Goal: Information Seeking & Learning: Learn about a topic

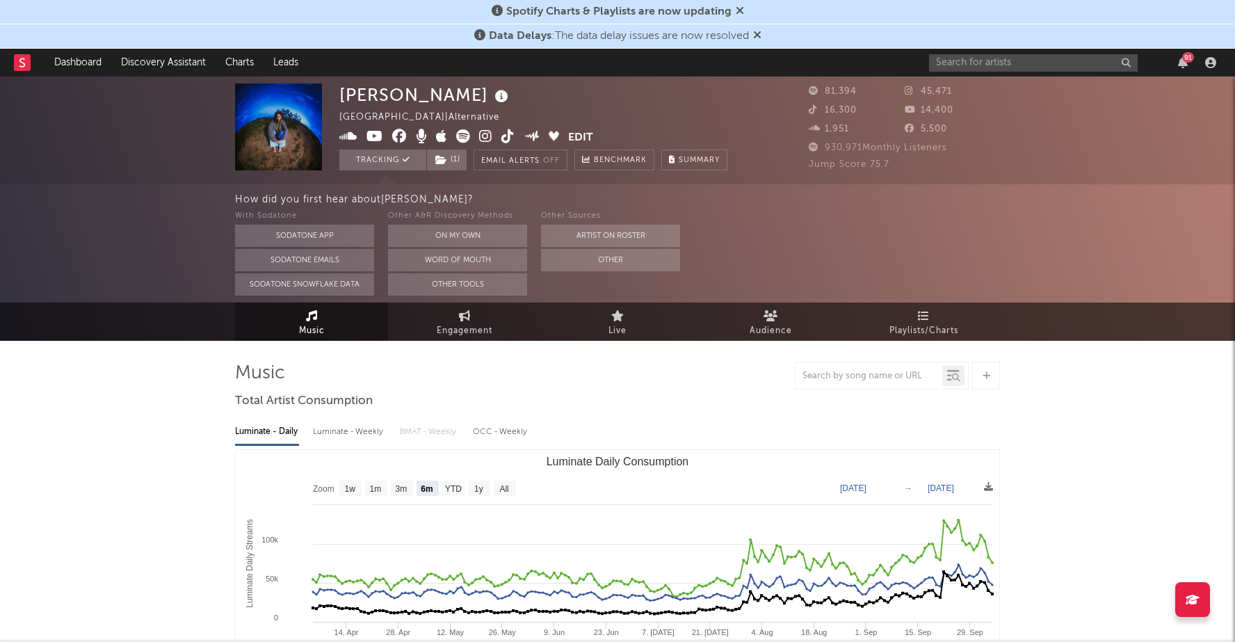
select select "6m"
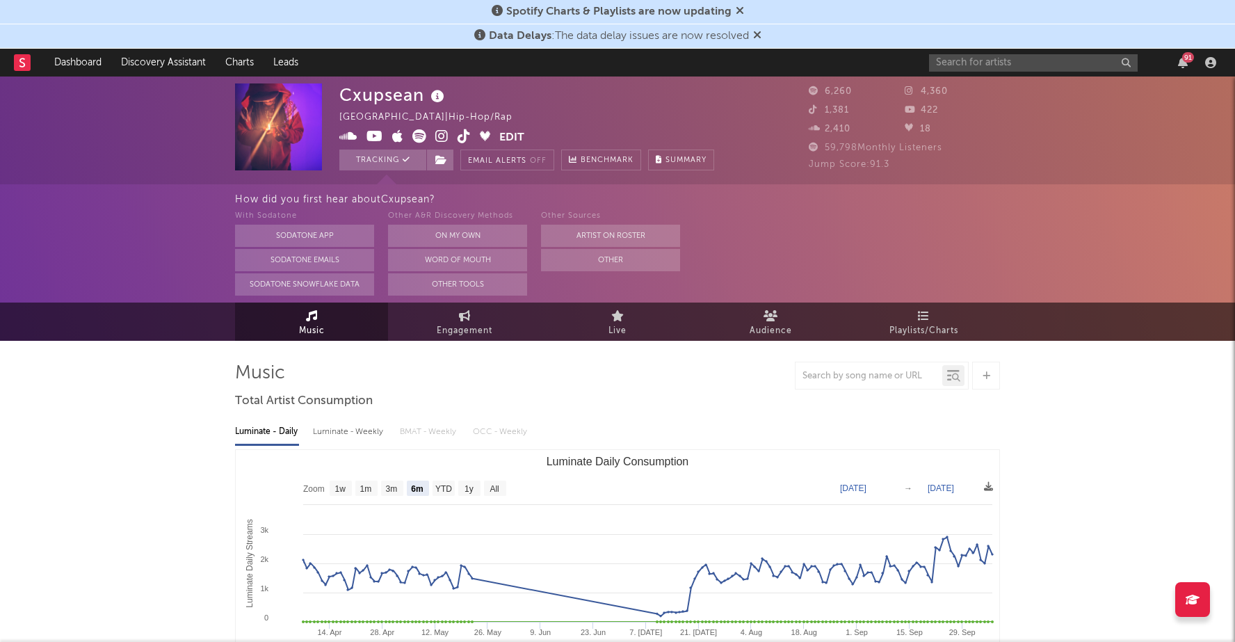
select select "6m"
click at [375, 160] on button "Tracking" at bounding box center [382, 159] width 87 height 21
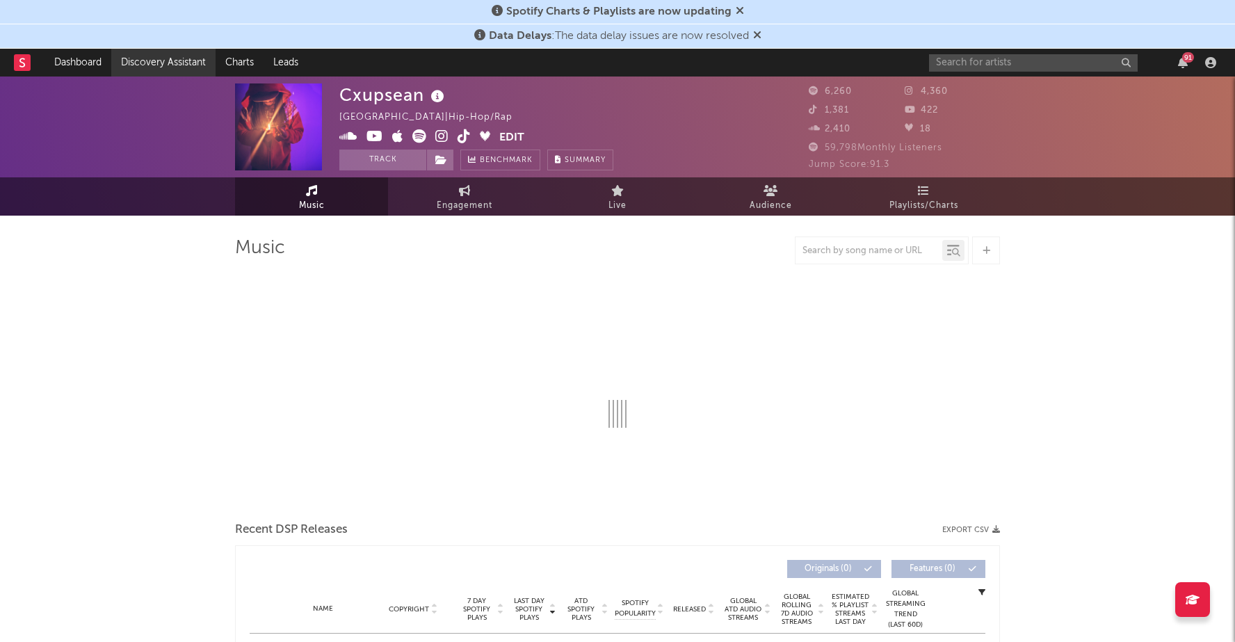
click at [173, 62] on link "Discovery Assistant" at bounding box center [163, 63] width 104 height 28
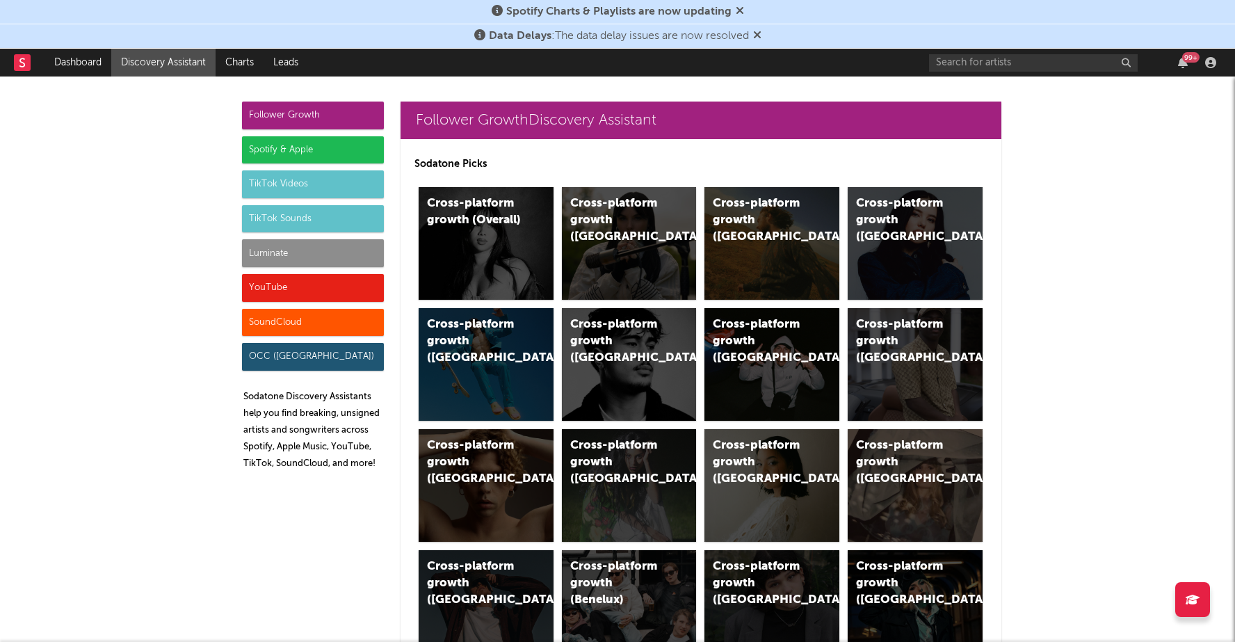
click at [368, 149] on div "Spotify & Apple" at bounding box center [313, 150] width 142 height 28
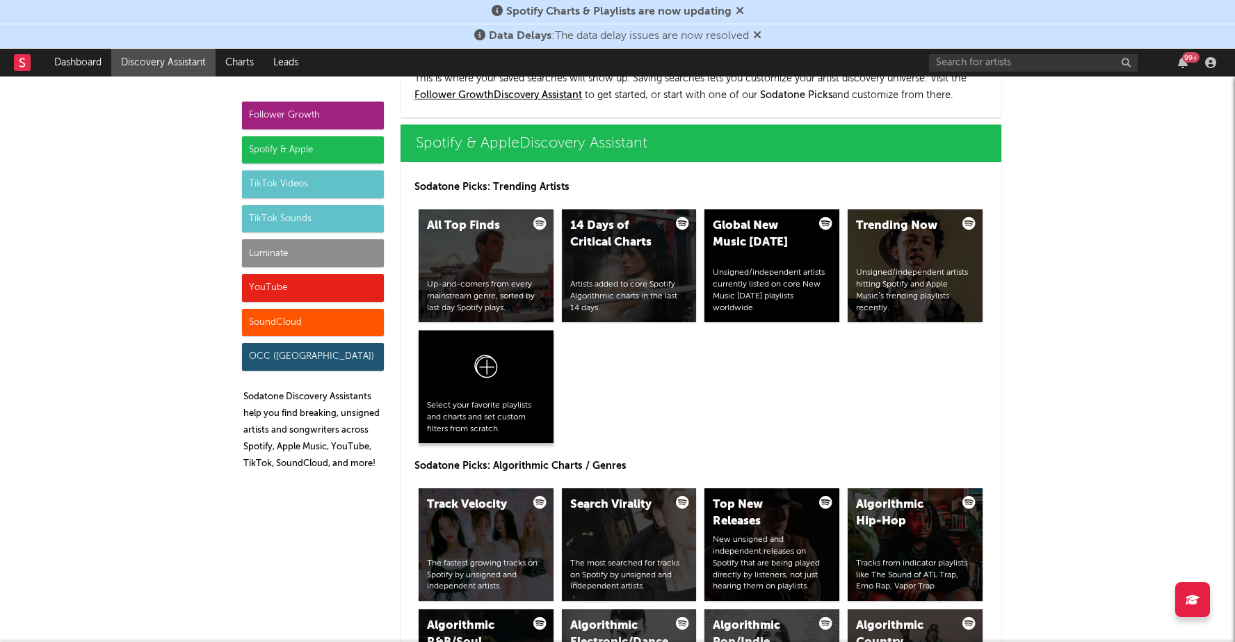
scroll to position [1390, 0]
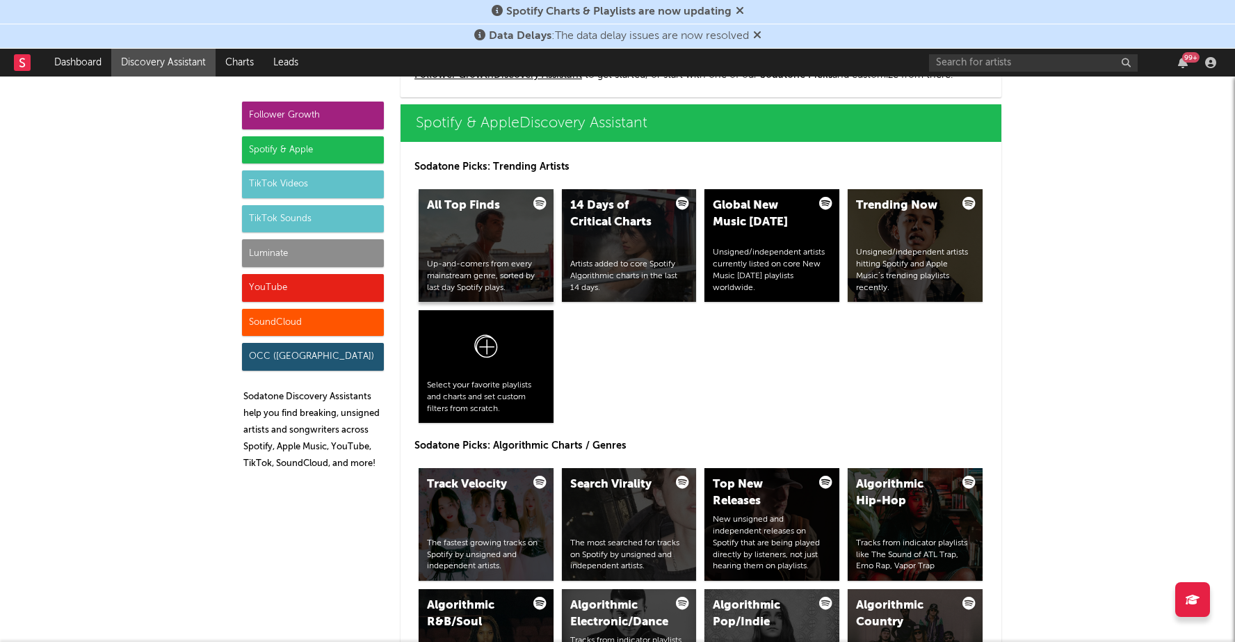
click at [475, 227] on div "All Top Finds Up-and-comers from every mainstream genre, sorted by last day Spo…" at bounding box center [485, 245] width 135 height 113
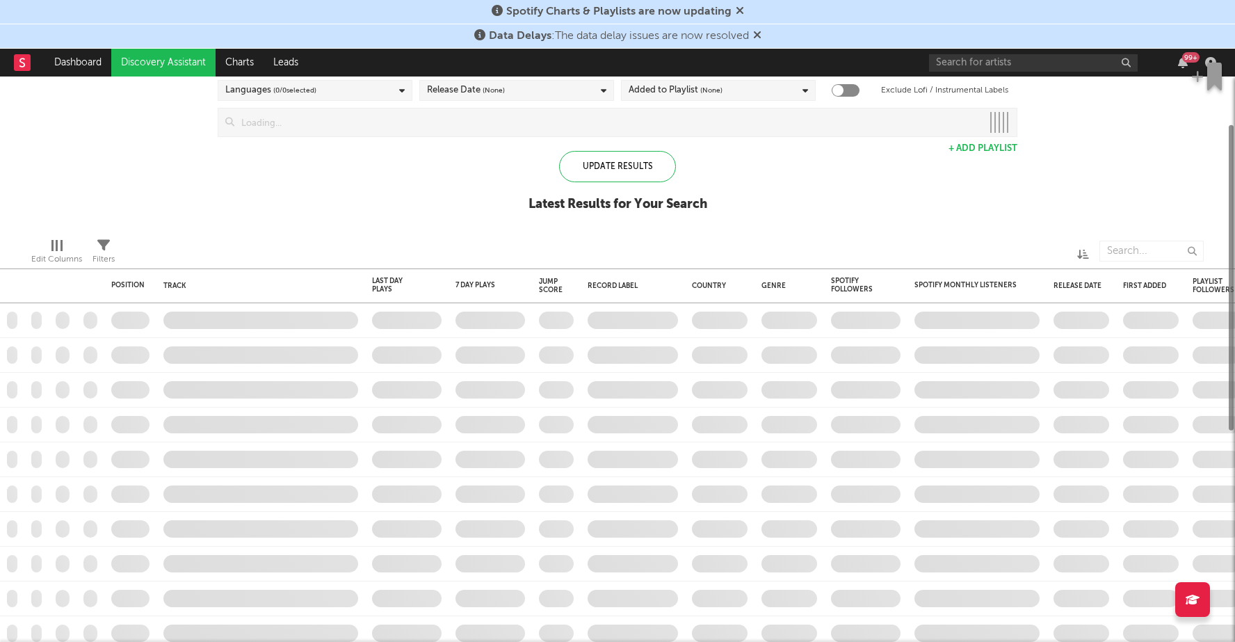
checkbox input "true"
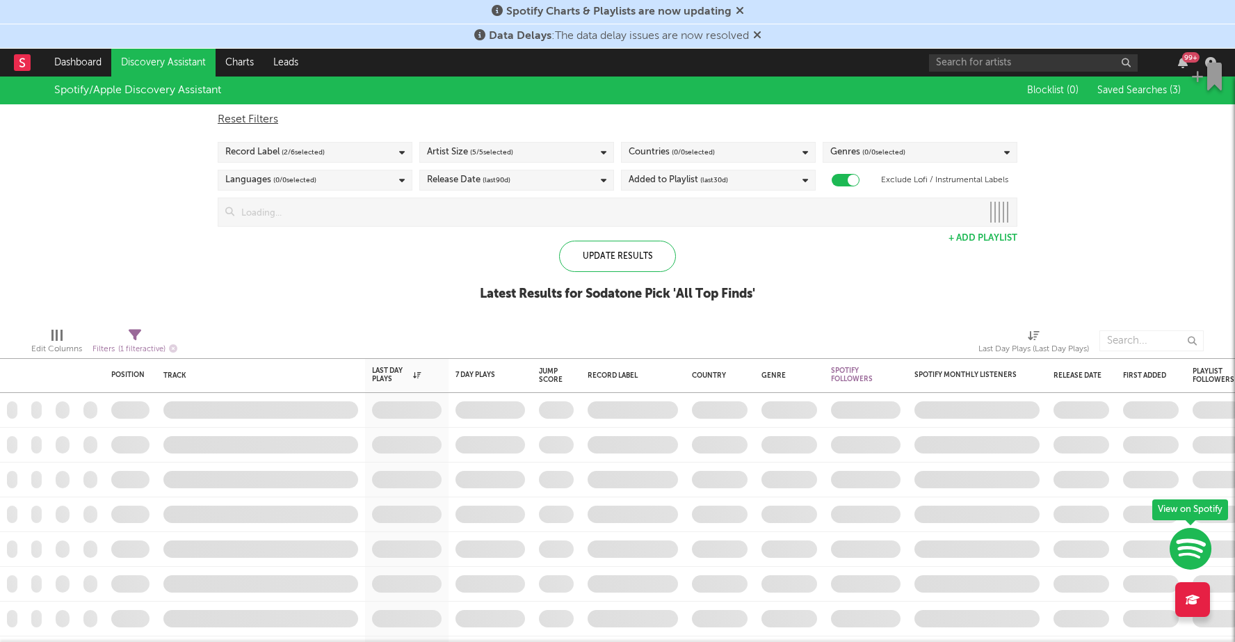
click at [556, 181] on div "Release Date (last 90 d)" at bounding box center [516, 180] width 195 height 21
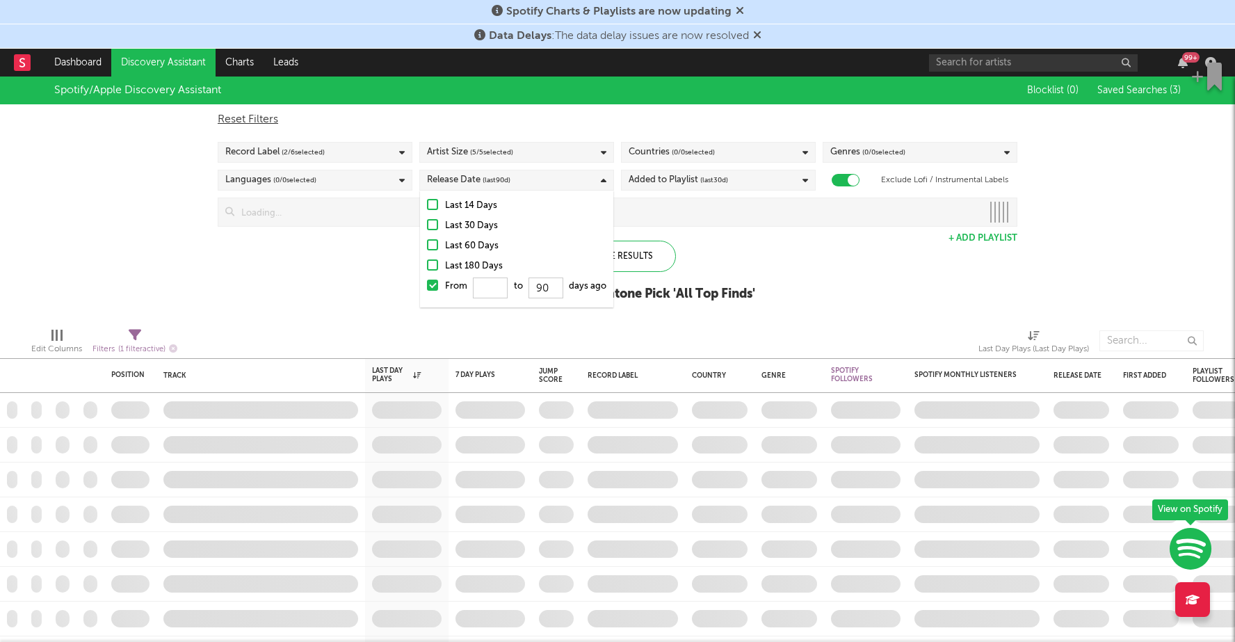
click at [432, 202] on div at bounding box center [432, 204] width 11 height 11
click at [427, 202] on input "Last 14 Days" at bounding box center [427, 205] width 0 height 17
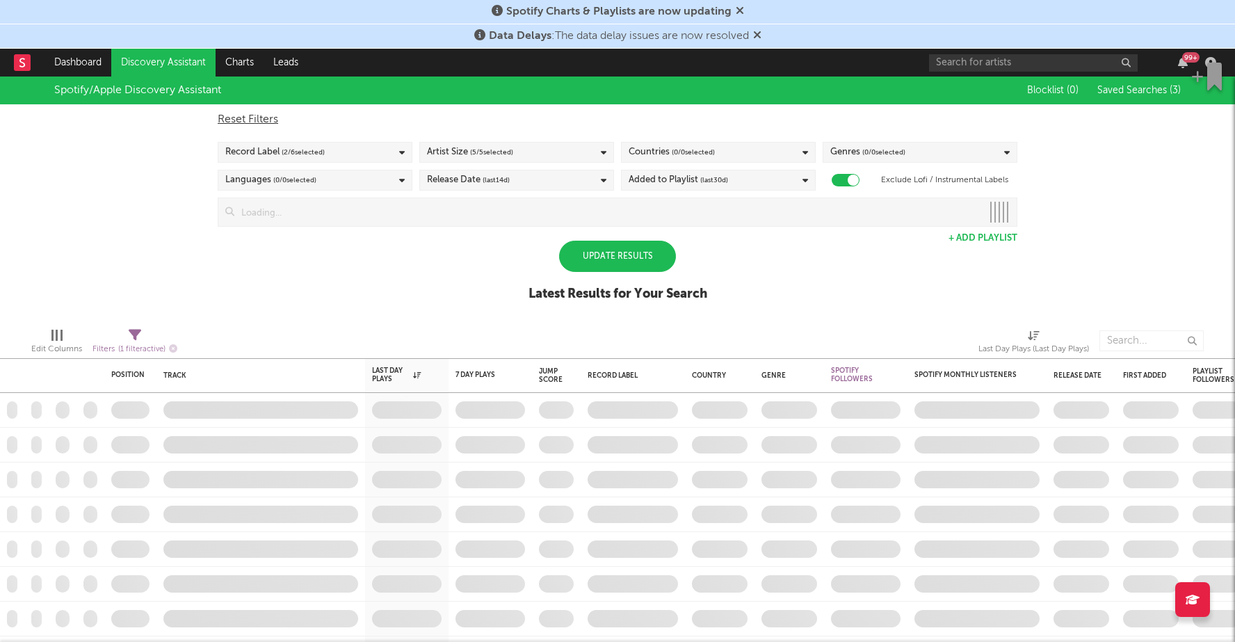
click at [393, 257] on div "Spotify/Apple Discovery Assistant Blocklist ( 0 ) Saved Searches ( 3 ) Reset Fi…" at bounding box center [617, 196] width 1235 height 240
click at [578, 258] on div "Update Results" at bounding box center [617, 256] width 117 height 31
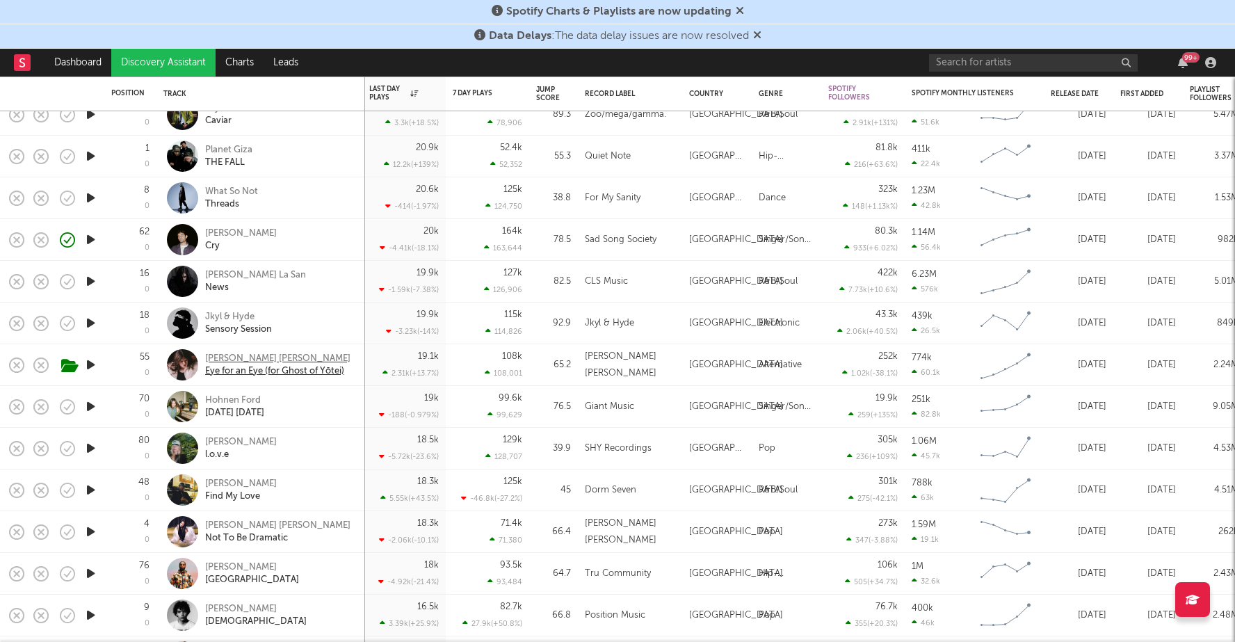
click at [234, 370] on div "Eye for an Eye (for Ghost of Yōtei)" at bounding box center [277, 371] width 145 height 13
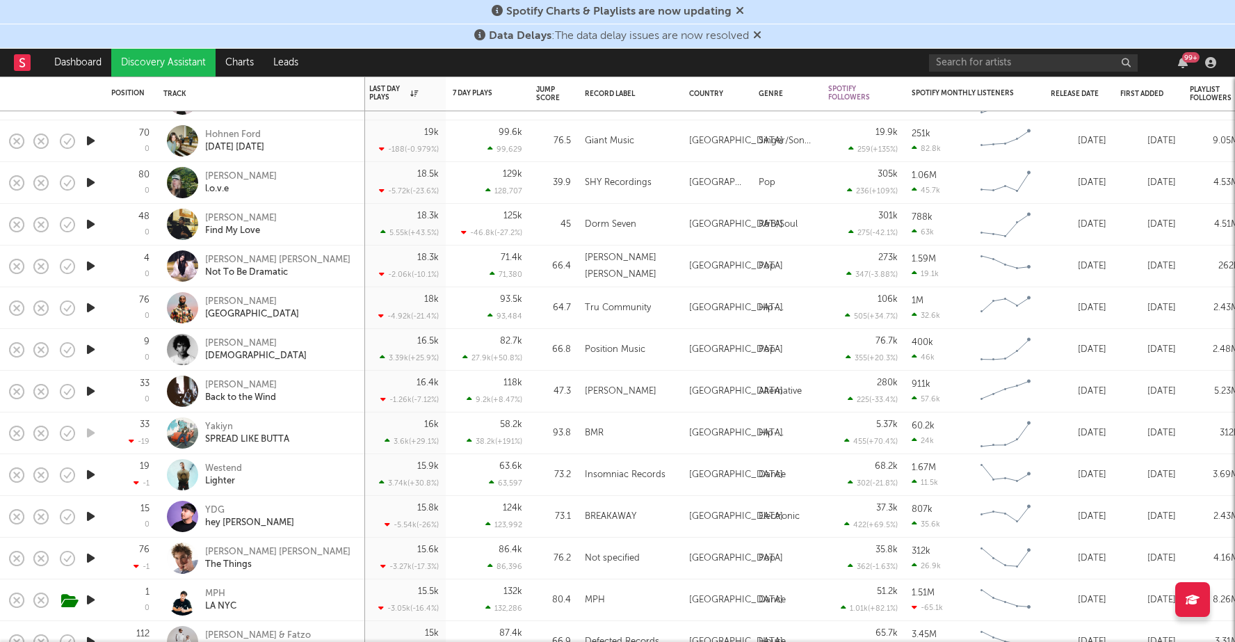
click at [95, 307] on icon "button" at bounding box center [90, 307] width 15 height 17
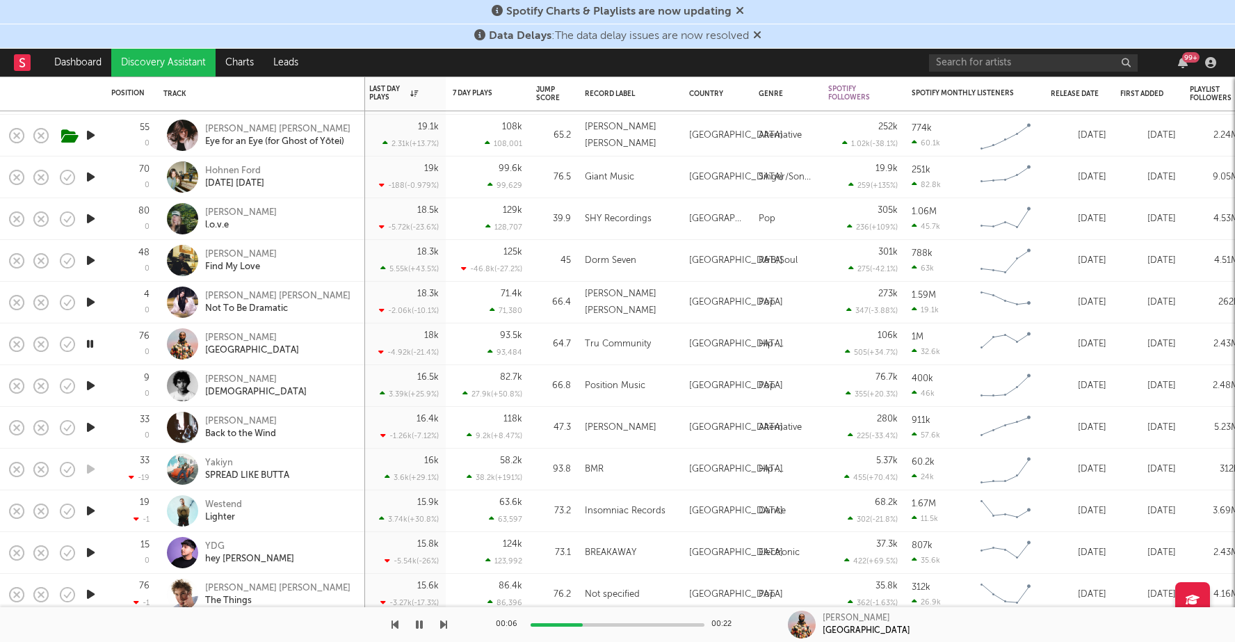
click at [90, 385] on icon "button" at bounding box center [90, 385] width 15 height 17
click at [90, 339] on icon "button" at bounding box center [90, 343] width 15 height 17
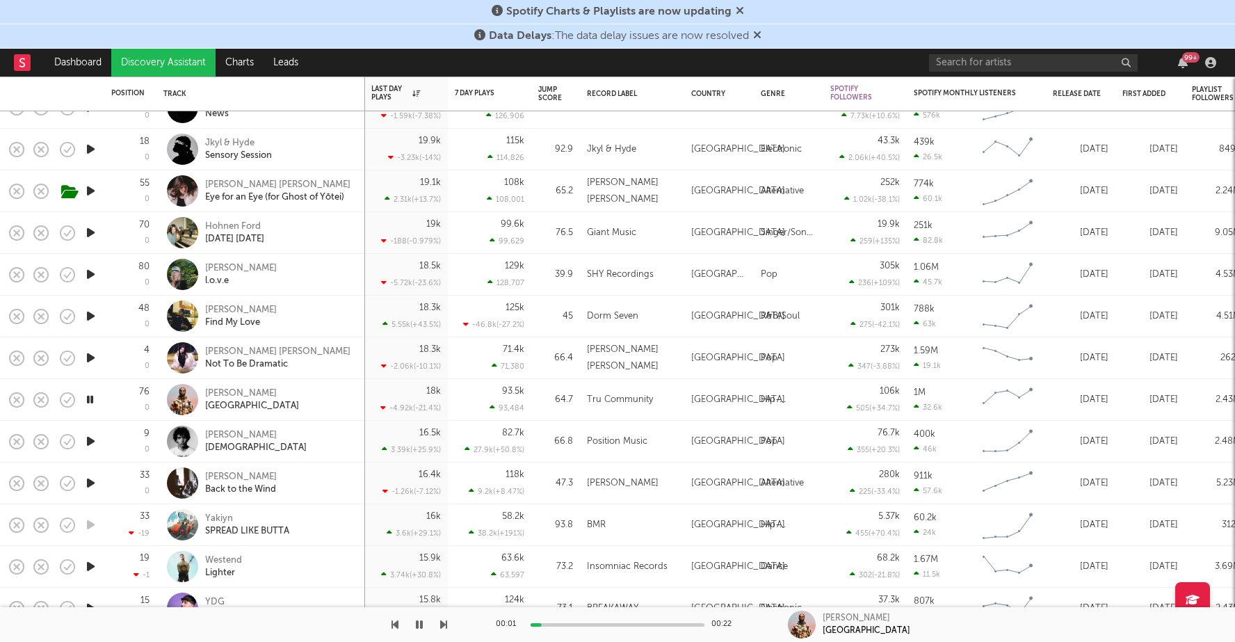
click at [90, 355] on icon "button" at bounding box center [90, 357] width 15 height 17
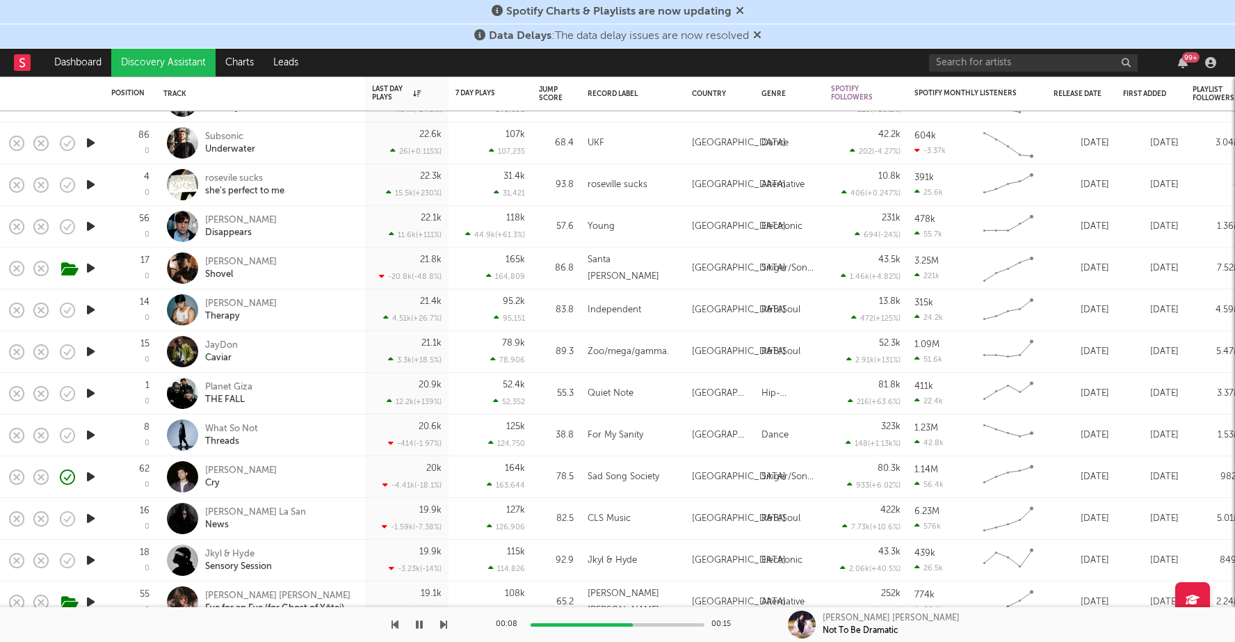
click at [95, 309] on icon "button" at bounding box center [90, 309] width 15 height 17
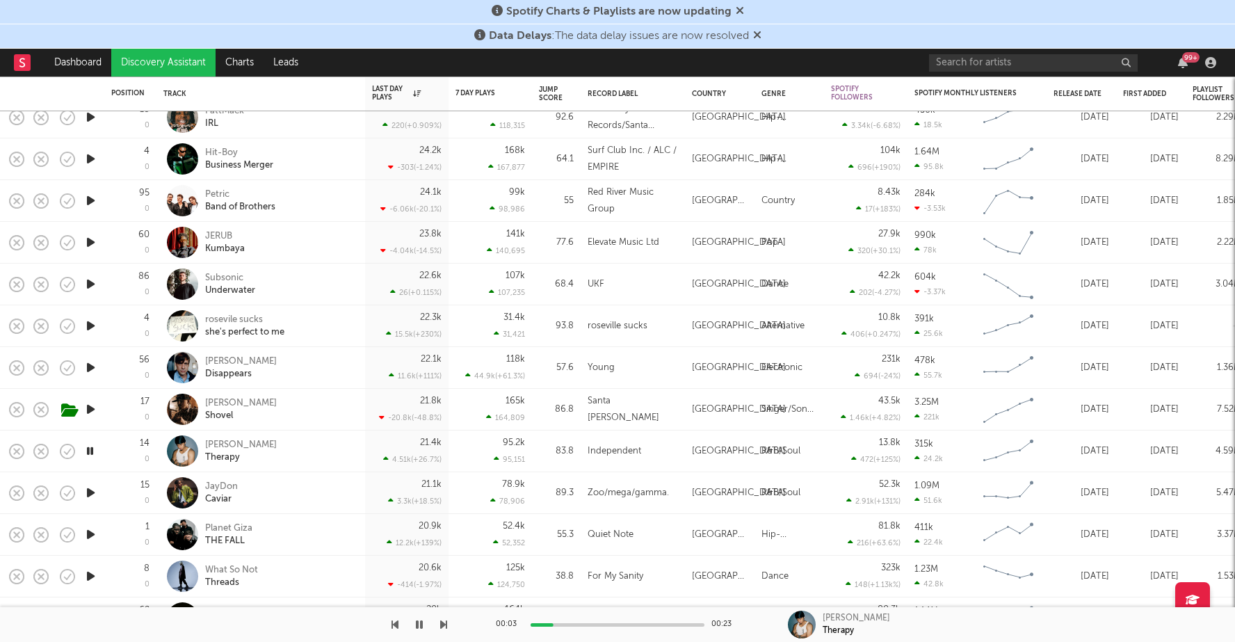
click at [96, 286] on icon "button" at bounding box center [90, 283] width 15 height 17
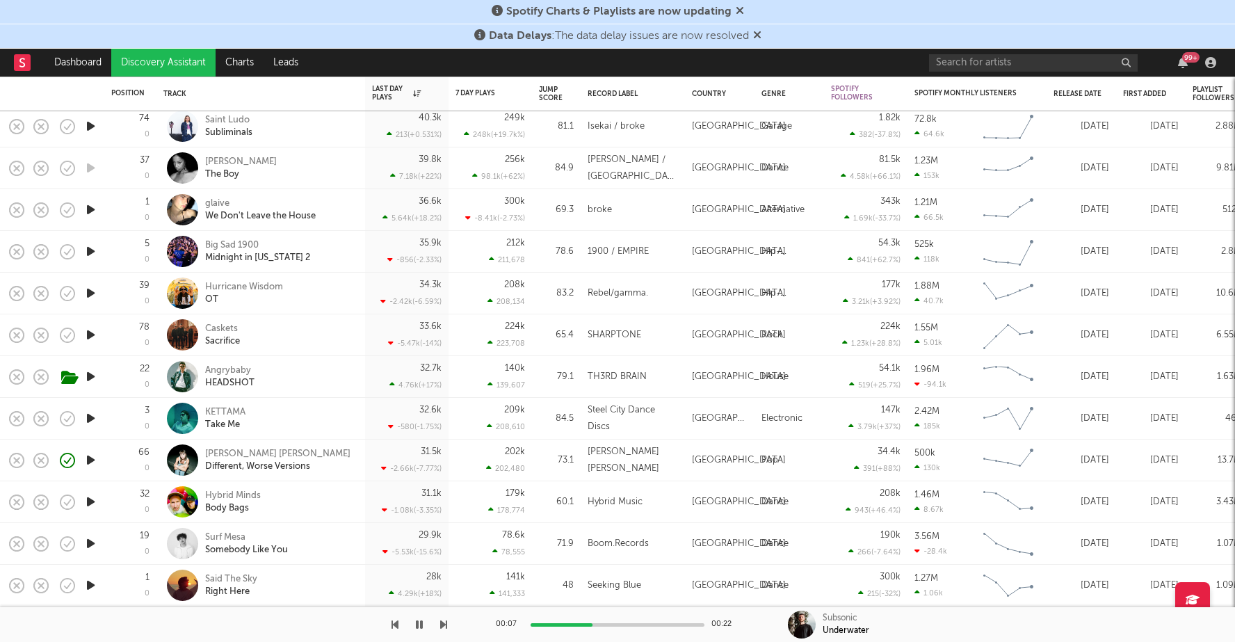
click at [86, 293] on icon "button" at bounding box center [90, 292] width 15 height 17
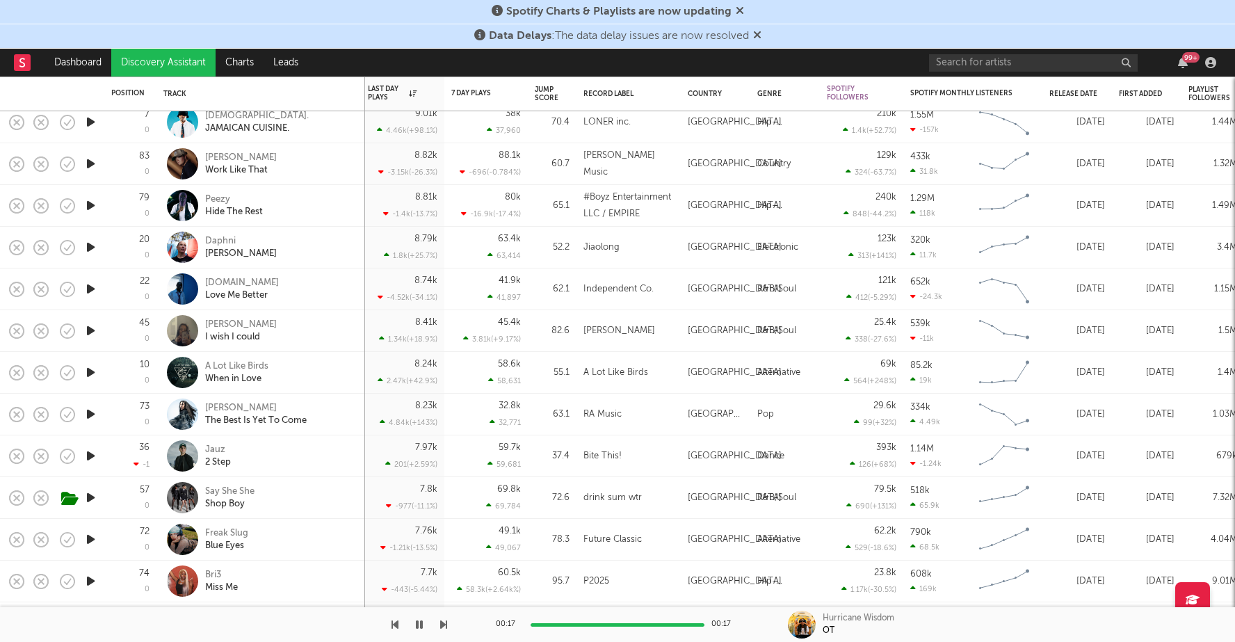
click at [90, 330] on icon "button" at bounding box center [90, 330] width 15 height 17
click at [562, 620] on div "00:02 00:30" at bounding box center [617, 624] width 243 height 35
click at [572, 624] on div at bounding box center [617, 624] width 174 height 3
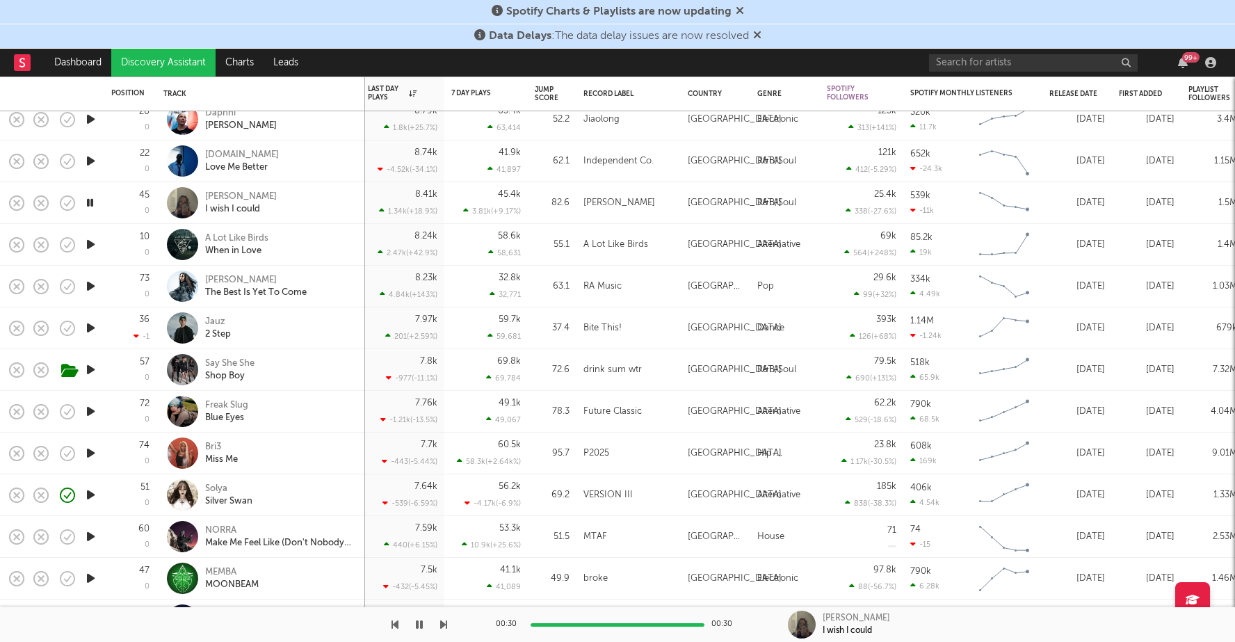
click at [90, 489] on icon "button" at bounding box center [90, 494] width 15 height 17
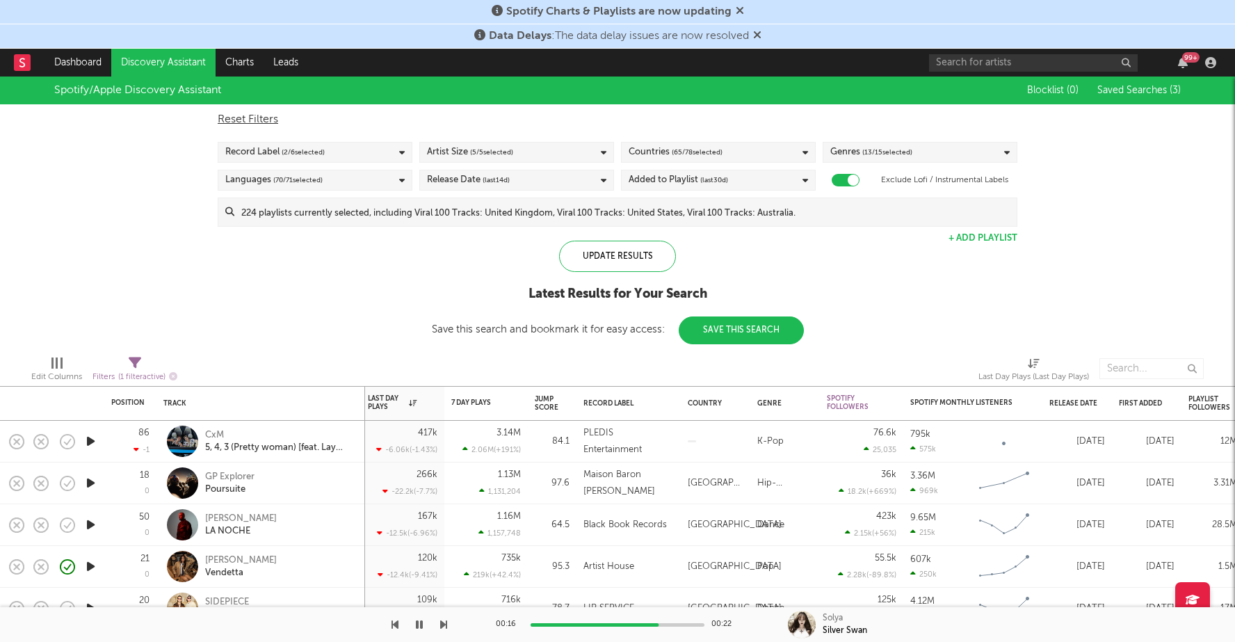
click at [143, 53] on link "Discovery Assistant" at bounding box center [163, 63] width 104 height 28
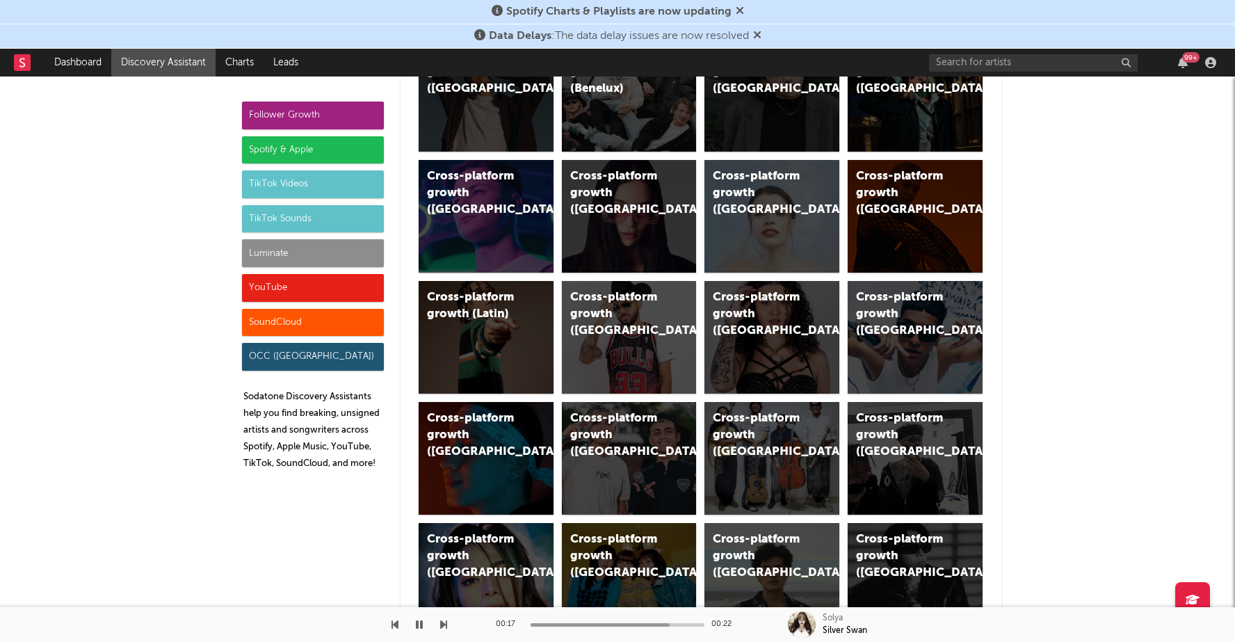
scroll to position [733, 0]
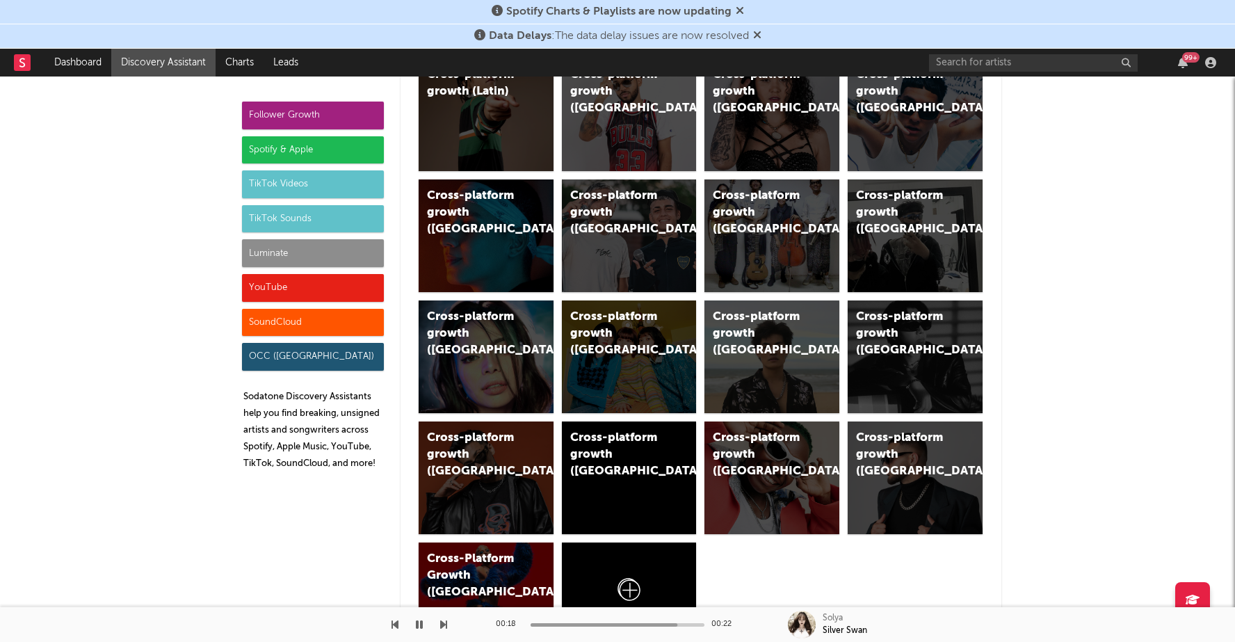
click at [305, 149] on div "Spotify & Apple" at bounding box center [313, 150] width 142 height 28
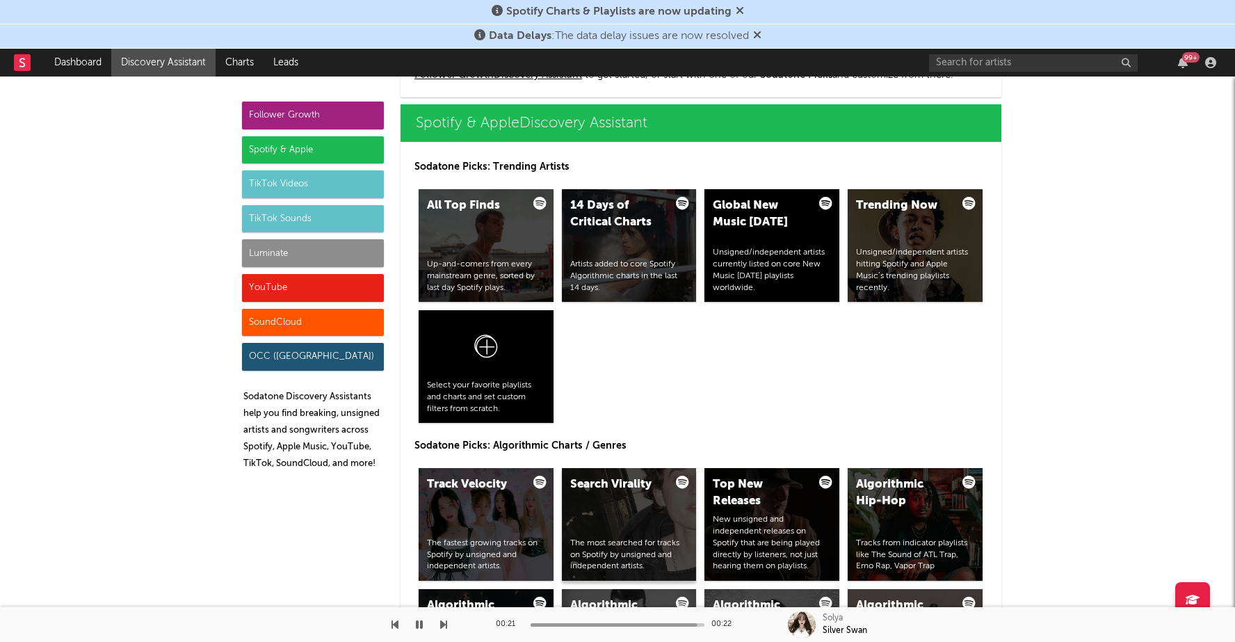
scroll to position [1457, 0]
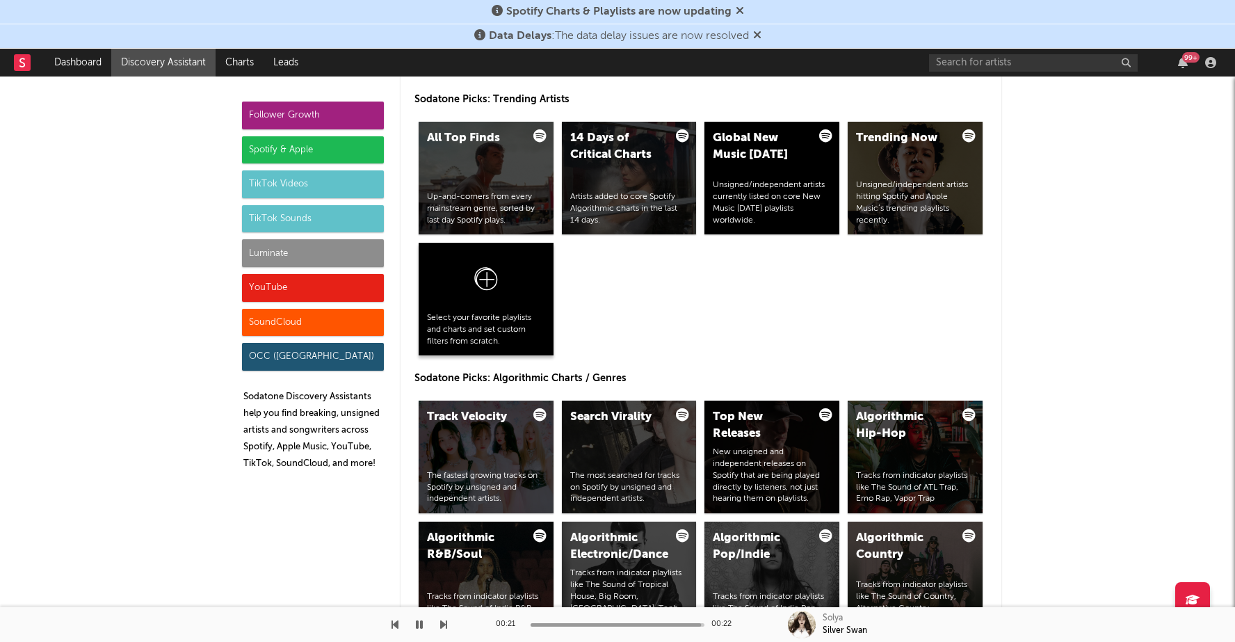
click at [438, 315] on div "Select your favorite playlists and charts and set custom filters from scratch." at bounding box center [486, 329] width 118 height 35
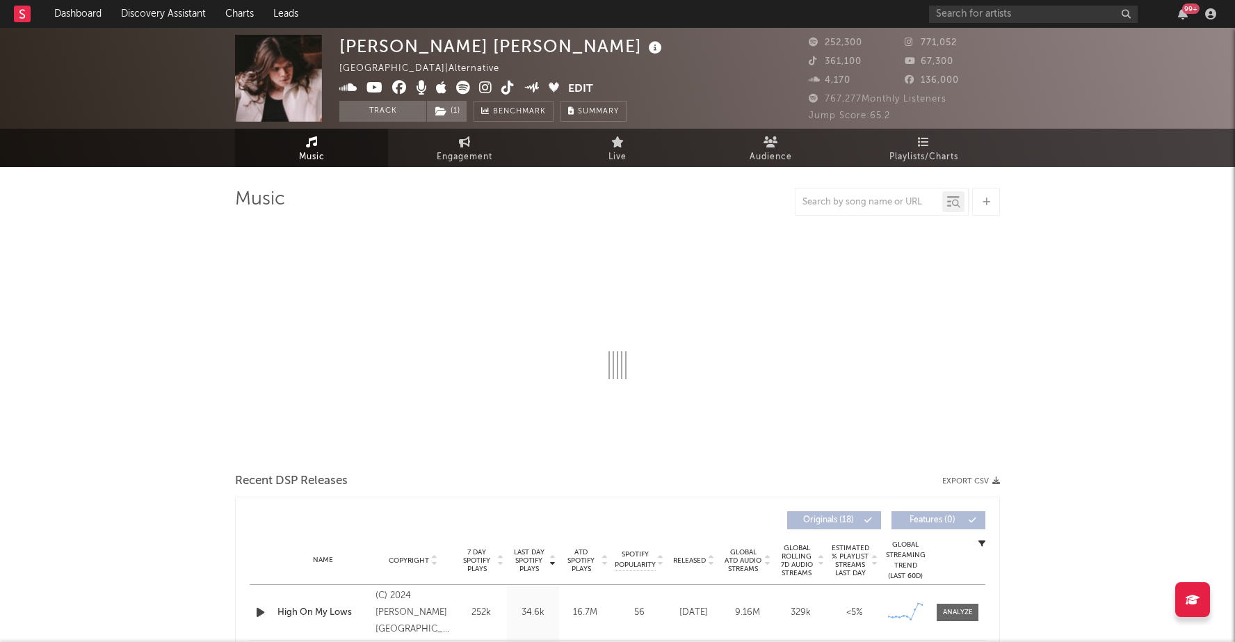
select select "6m"
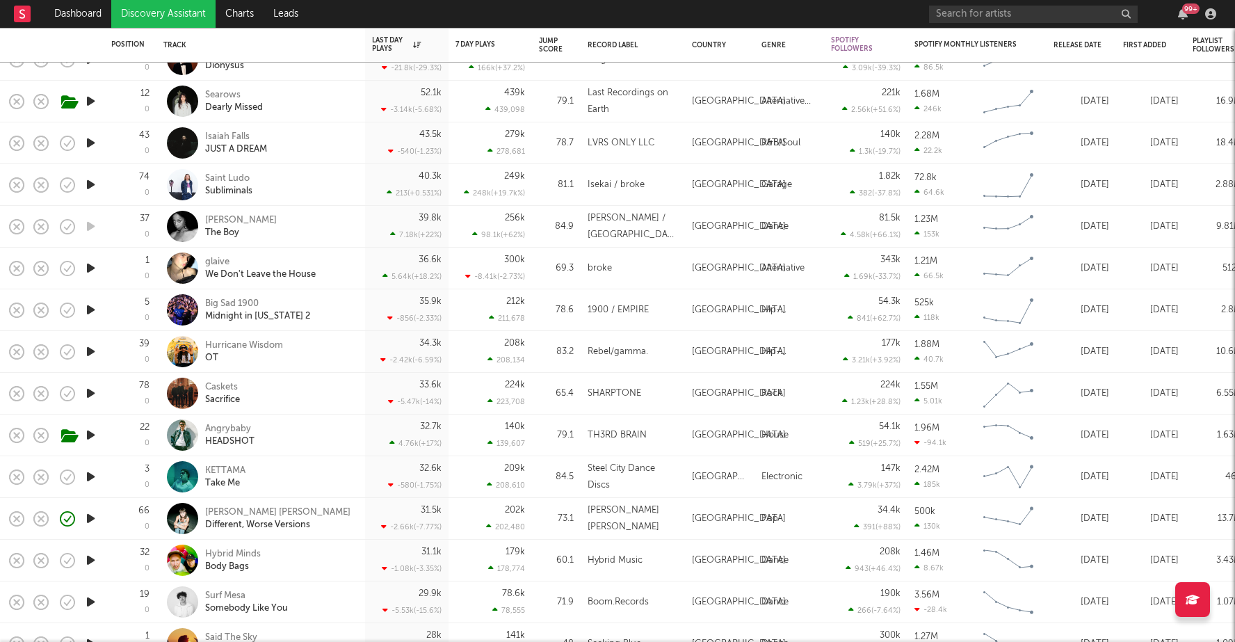
click at [86, 181] on icon "button" at bounding box center [90, 184] width 15 height 17
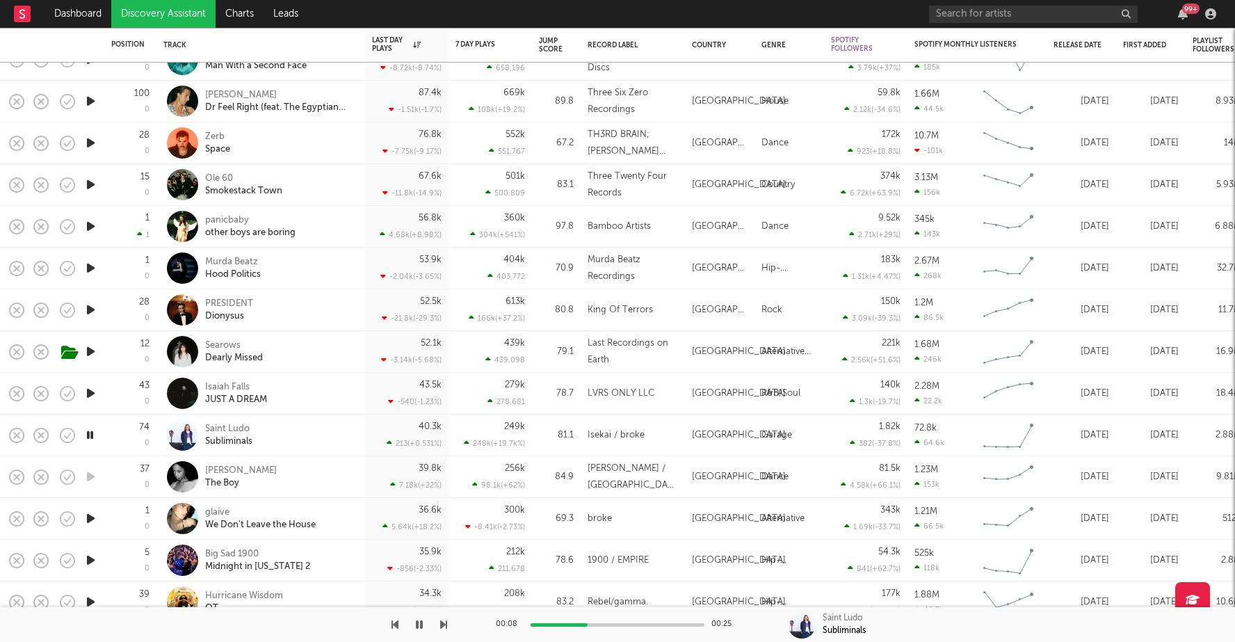
click at [93, 181] on icon "button" at bounding box center [90, 184] width 15 height 17
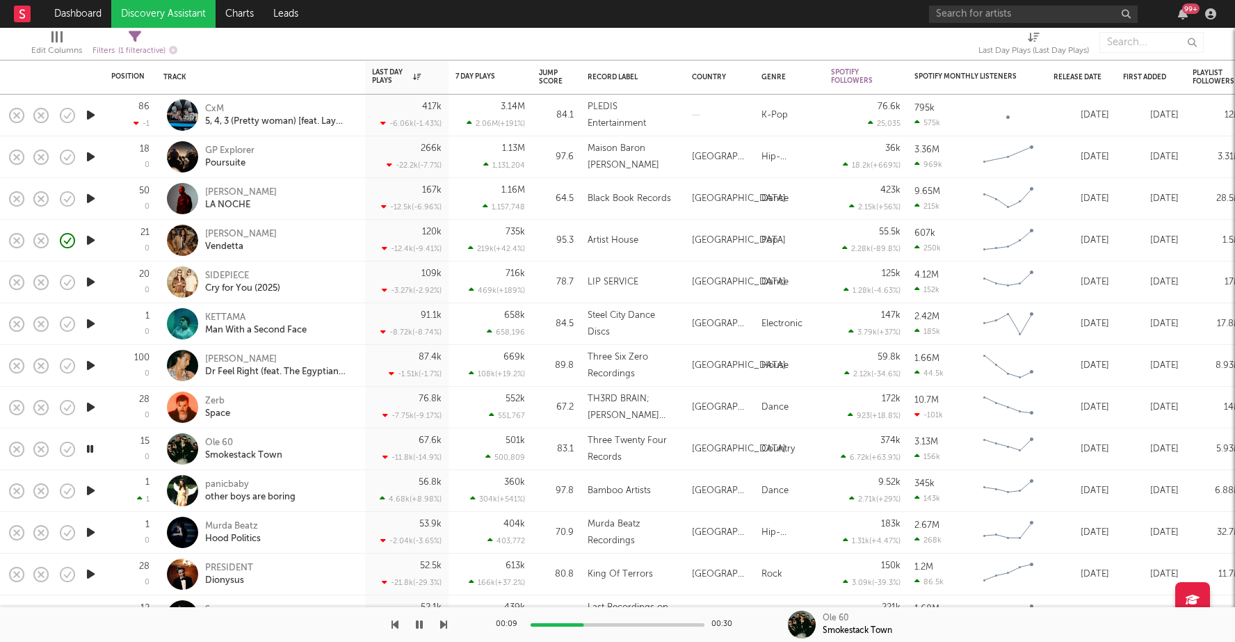
click at [92, 155] on icon "button" at bounding box center [90, 156] width 15 height 17
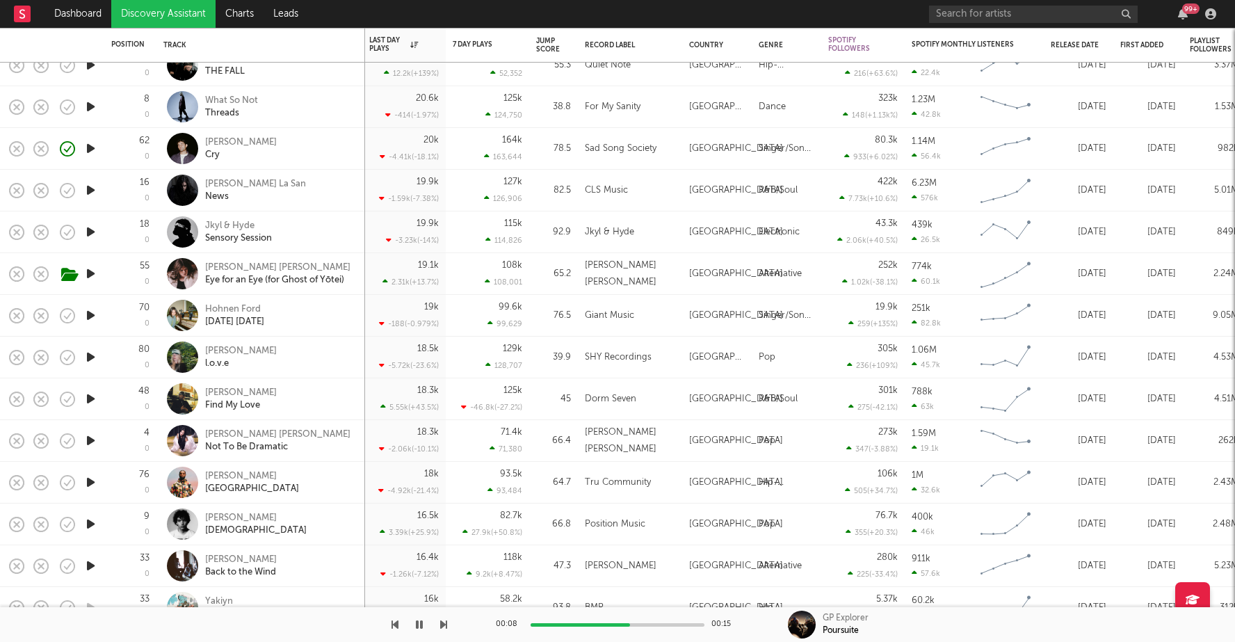
click at [97, 357] on icon "button" at bounding box center [90, 356] width 15 height 17
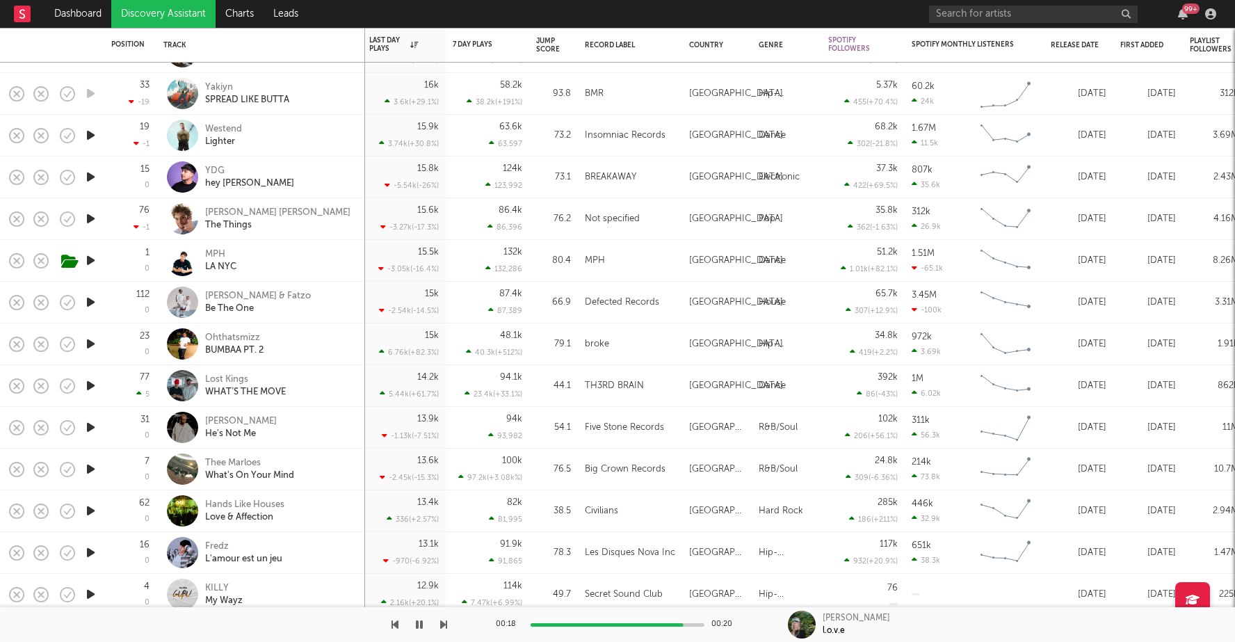
click at [92, 427] on icon "button" at bounding box center [90, 426] width 15 height 17
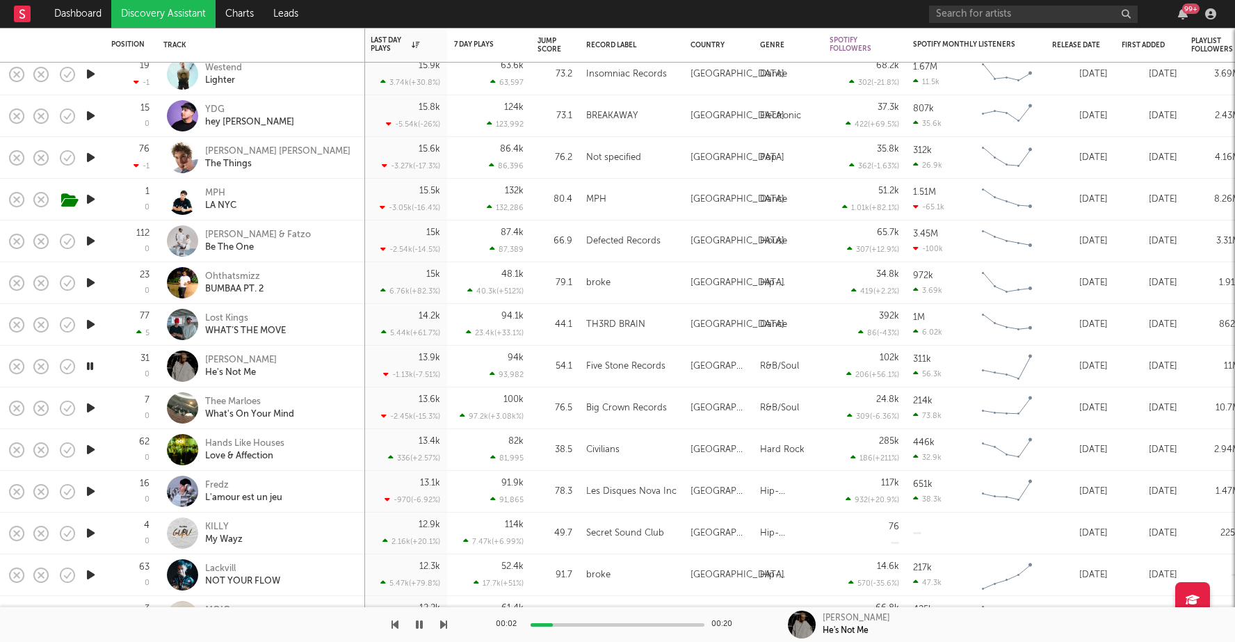
click at [83, 405] on icon "button" at bounding box center [90, 407] width 15 height 17
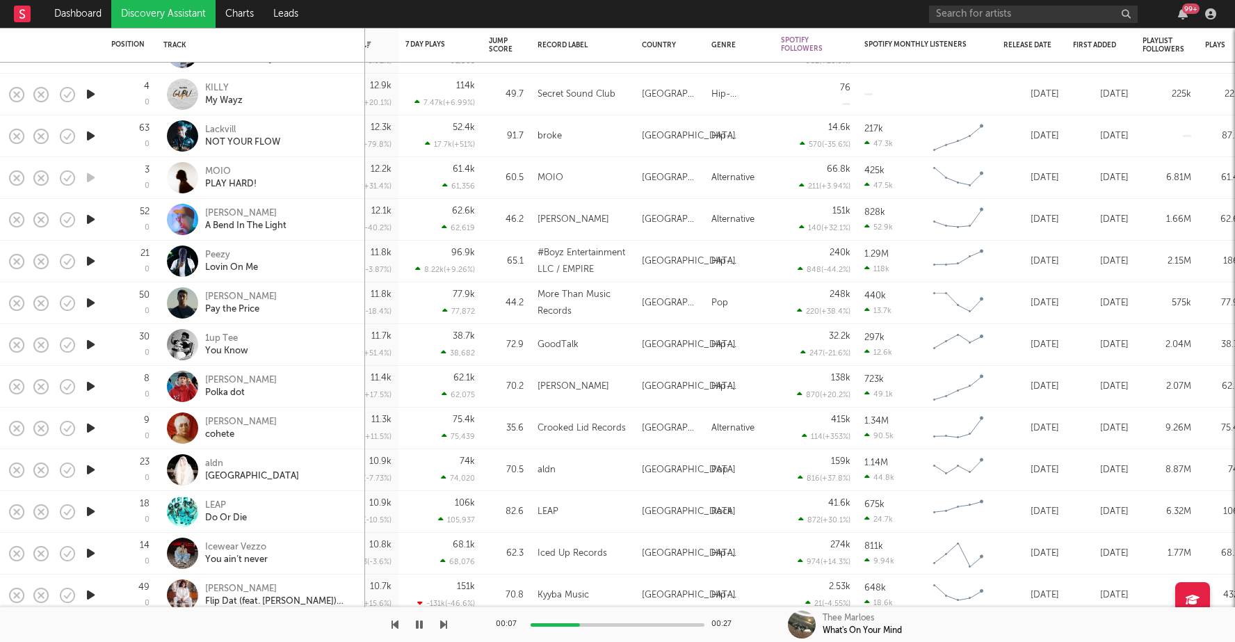
click at [88, 427] on icon "button" at bounding box center [90, 427] width 15 height 17
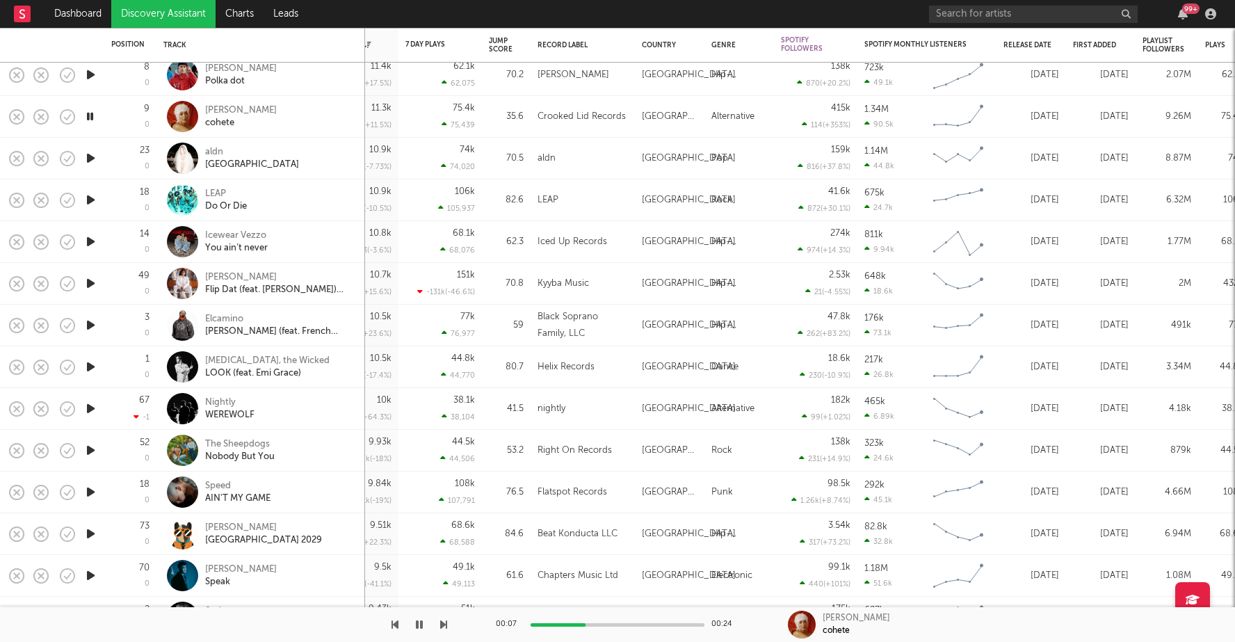
click at [85, 360] on icon "button" at bounding box center [90, 366] width 15 height 17
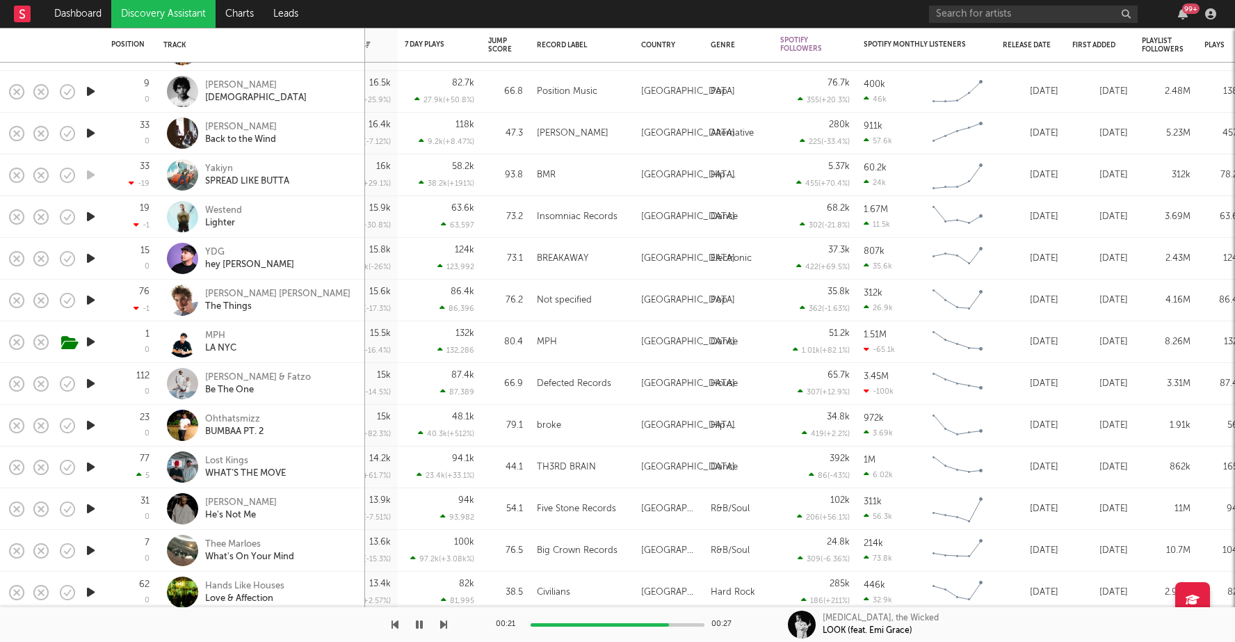
click at [838, 616] on div "[MEDICAL_DATA], the Wicked" at bounding box center [880, 618] width 116 height 13
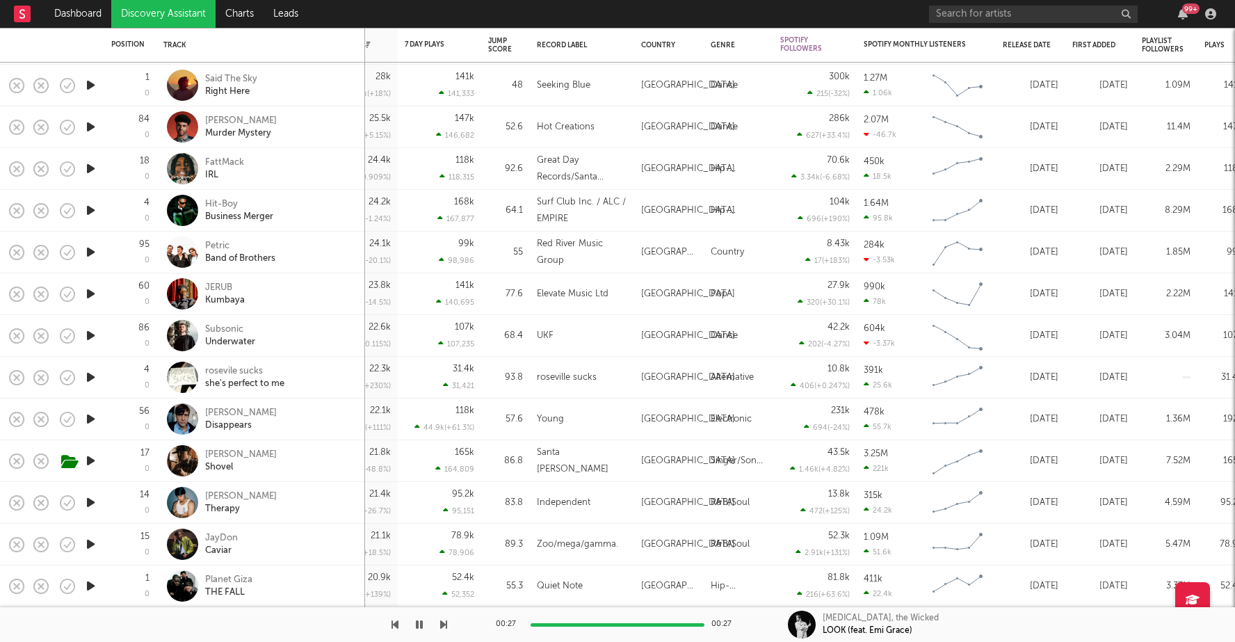
click at [799, 624] on div at bounding box center [802, 624] width 28 height 28
click at [845, 617] on div "[MEDICAL_DATA], the Wicked" at bounding box center [880, 618] width 116 height 13
